Goal: Task Accomplishment & Management: Manage account settings

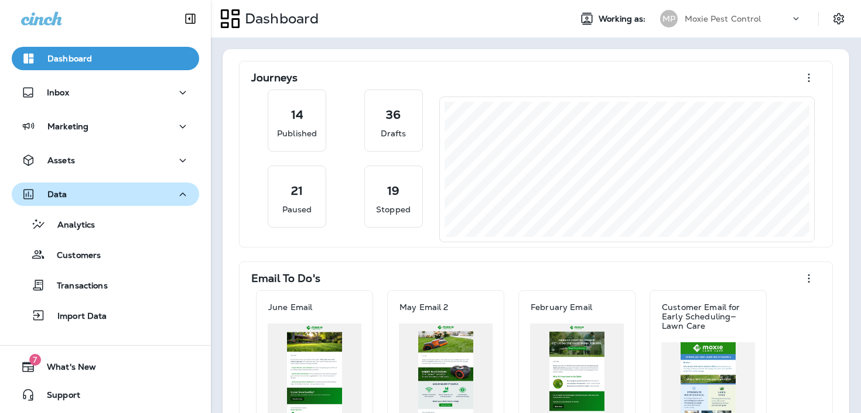
click at [102, 194] on div "Data" at bounding box center [105, 194] width 169 height 15
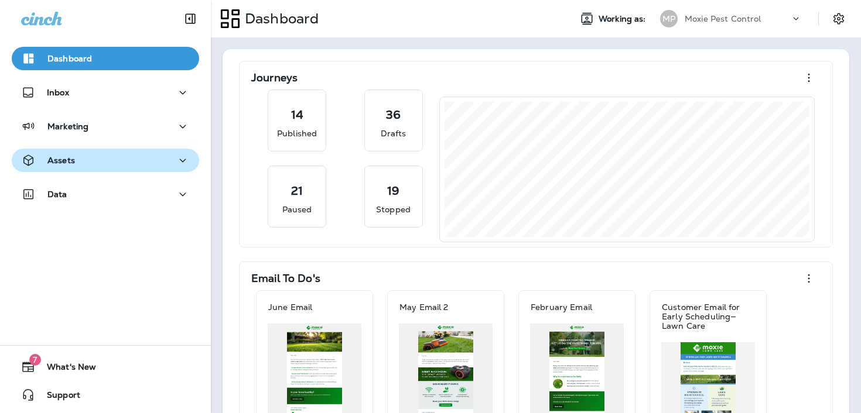
click at [115, 163] on div "Assets" at bounding box center [105, 160] width 169 height 15
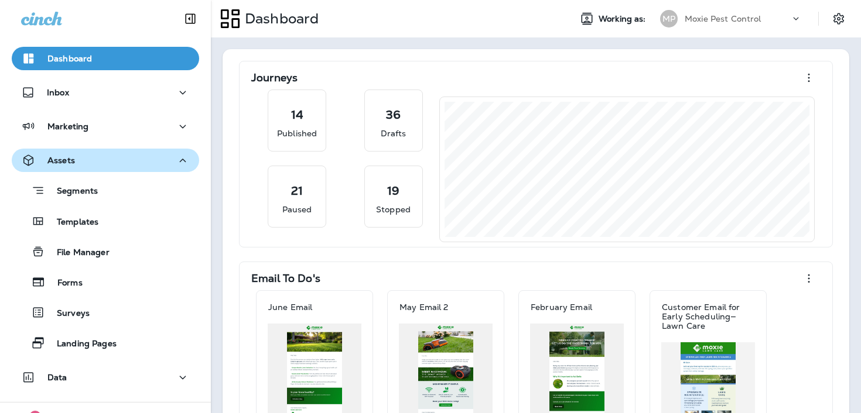
click at [105, 157] on div "Assets" at bounding box center [105, 160] width 169 height 15
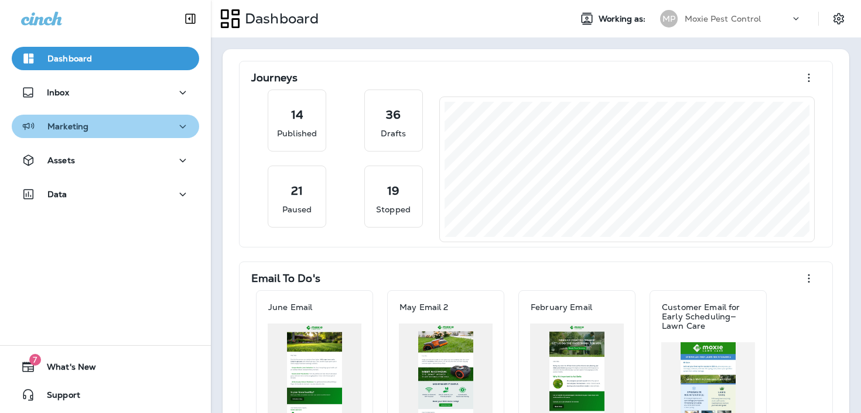
click at [107, 131] on div "Marketing" at bounding box center [105, 126] width 169 height 15
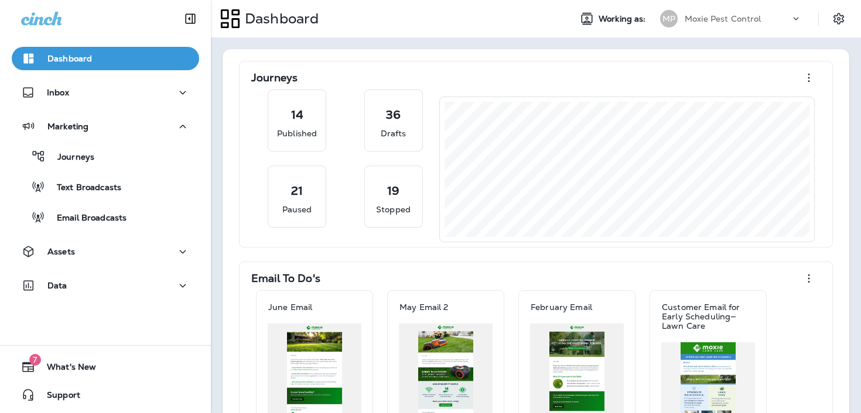
click at [108, 169] on div "Journeys Text Broadcasts Email Broadcasts" at bounding box center [105, 183] width 187 height 91
click at [109, 155] on div "Journeys" at bounding box center [105, 157] width 178 height 18
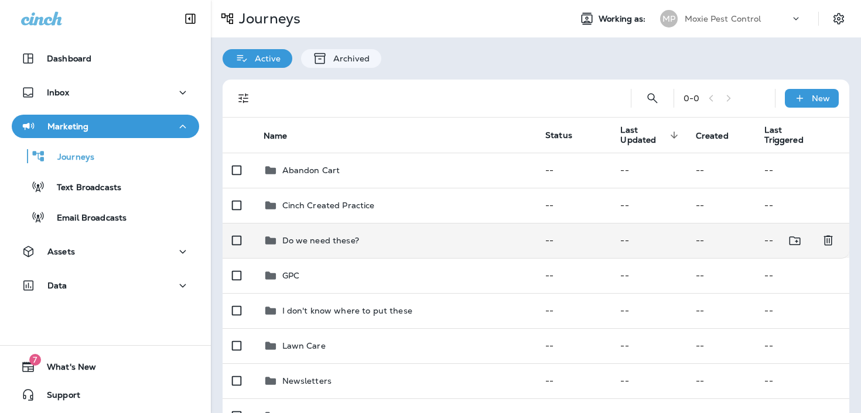
scroll to position [134, 0]
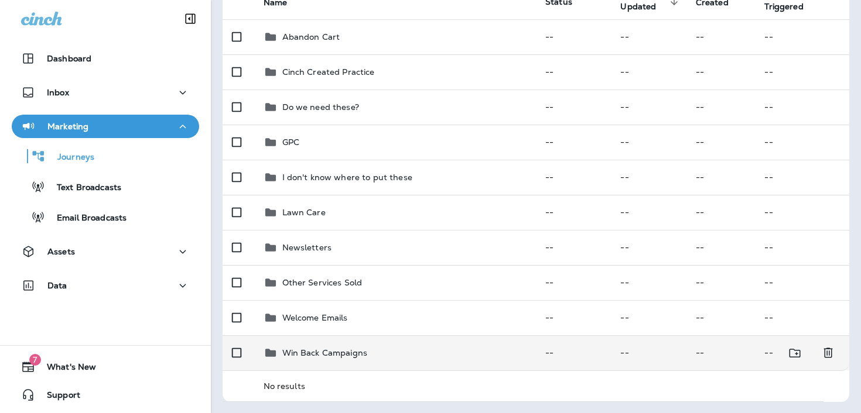
click at [323, 359] on div "Win Back Campaigns" at bounding box center [324, 353] width 85 height 14
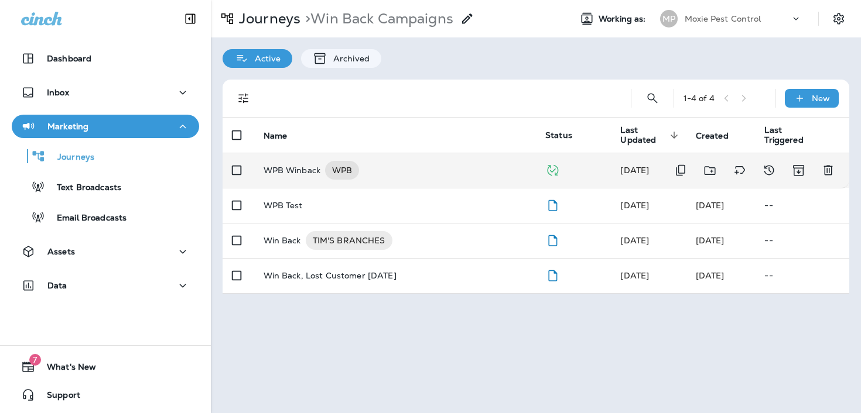
click at [316, 169] on p "WPB Winback" at bounding box center [292, 170] width 57 height 19
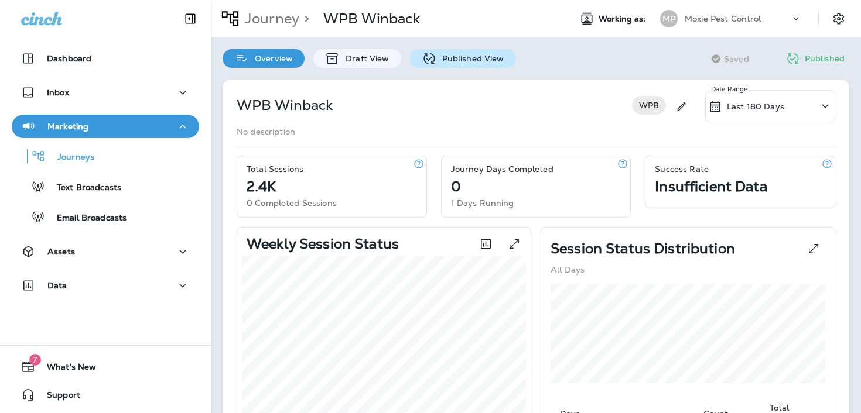
click at [450, 67] on div "Published View" at bounding box center [463, 58] width 106 height 19
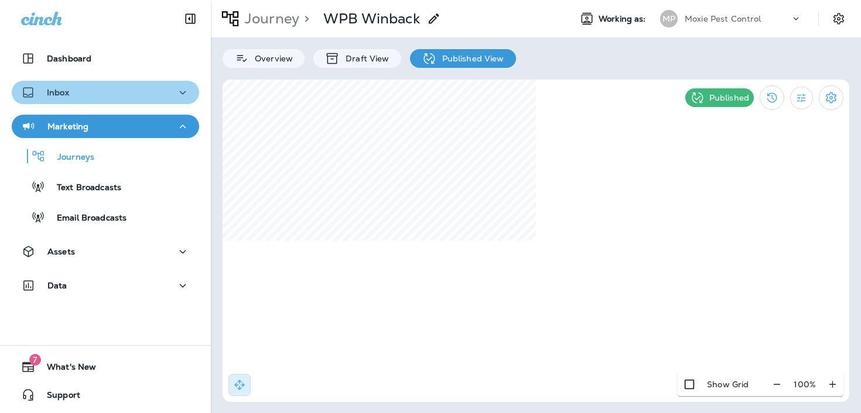
click at [142, 88] on div "Inbox" at bounding box center [105, 92] width 169 height 15
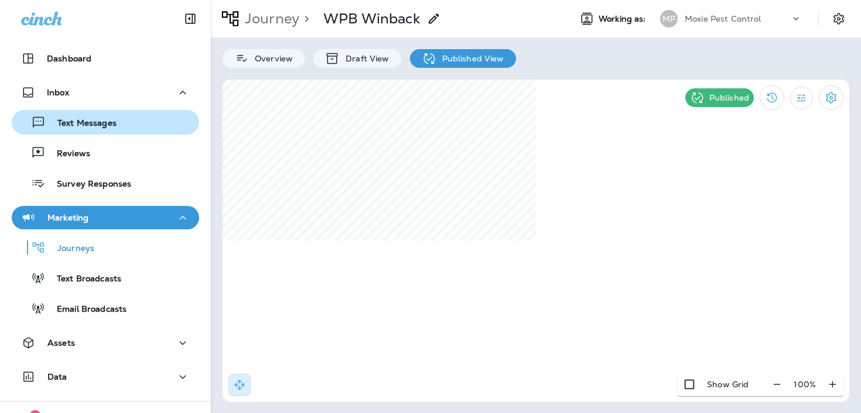
click at [139, 121] on div "Text Messages" at bounding box center [105, 123] width 178 height 18
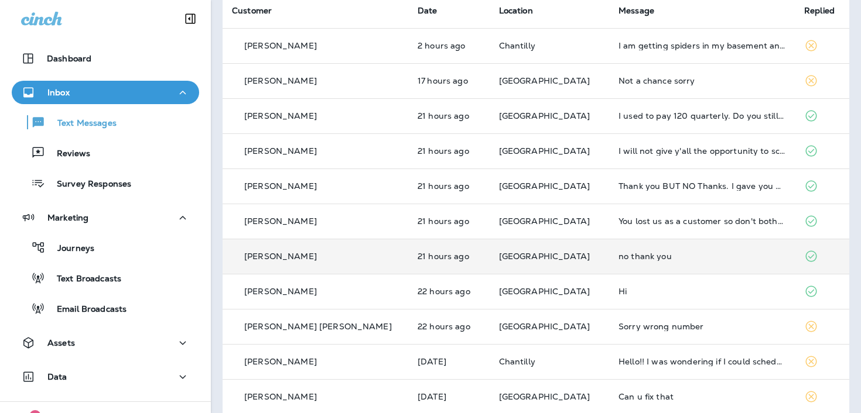
scroll to position [71, 0]
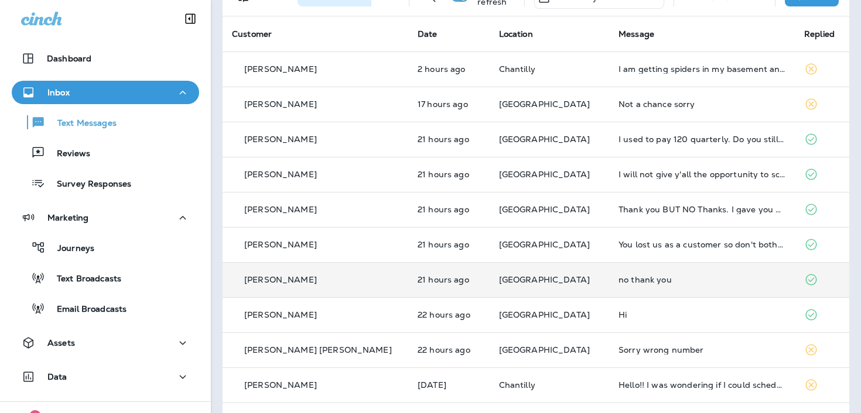
click at [518, 286] on td "[GEOGRAPHIC_DATA]" at bounding box center [549, 279] width 119 height 35
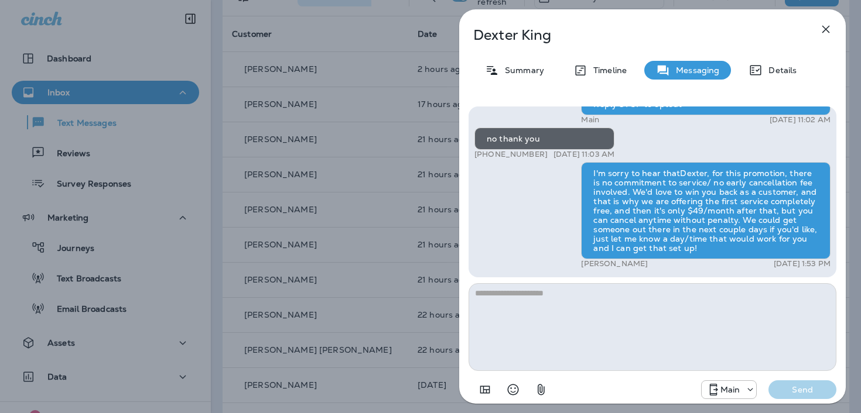
click at [330, 234] on div "[PERSON_NAME] Summary Timeline Messaging Details Hey [PERSON_NAME], this is Mox…" at bounding box center [430, 206] width 861 height 413
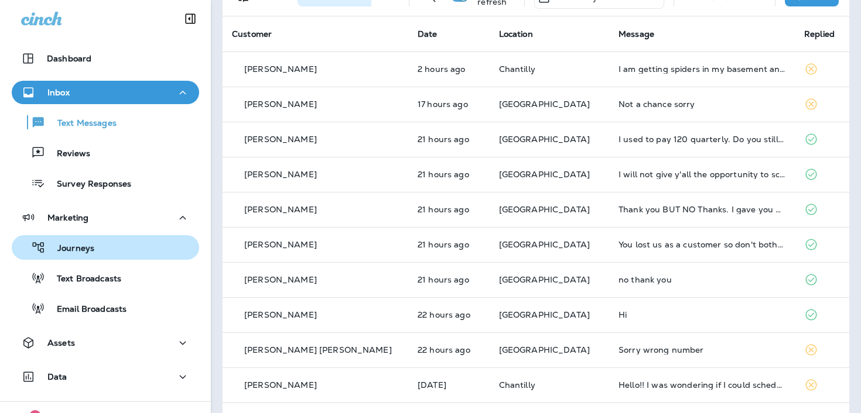
click at [131, 239] on div "Journeys" at bounding box center [105, 248] width 178 height 18
